Goal: Navigation & Orientation: Go to known website

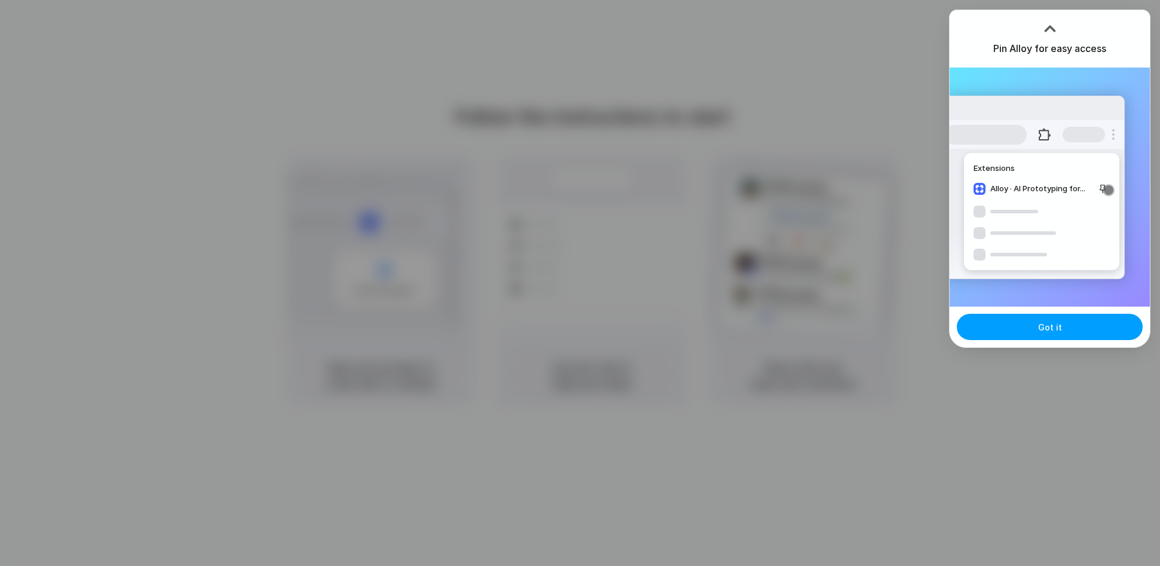
click at [1040, 327] on span "Got it" at bounding box center [1050, 327] width 24 height 13
